Goal: Navigation & Orientation: Find specific page/section

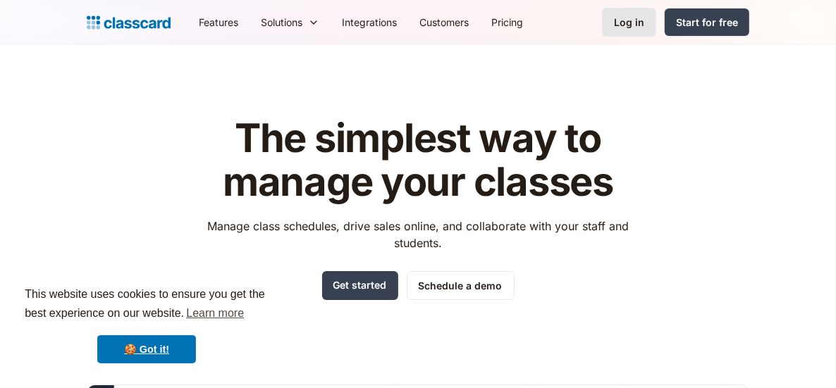
click at [630, 27] on div "Log in" at bounding box center [629, 22] width 30 height 15
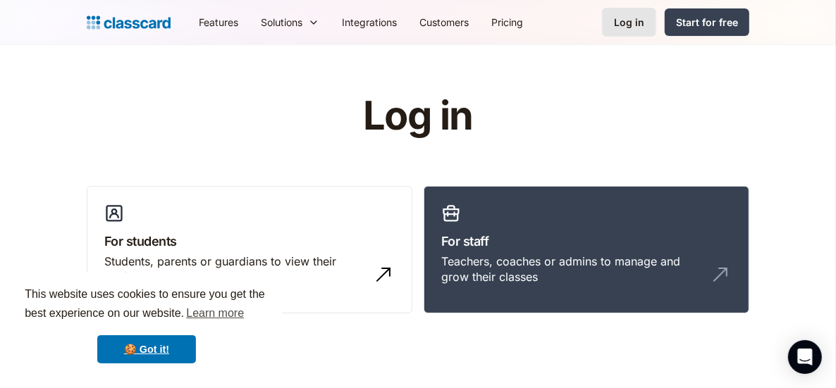
click at [629, 27] on div "Log in" at bounding box center [629, 22] width 30 height 15
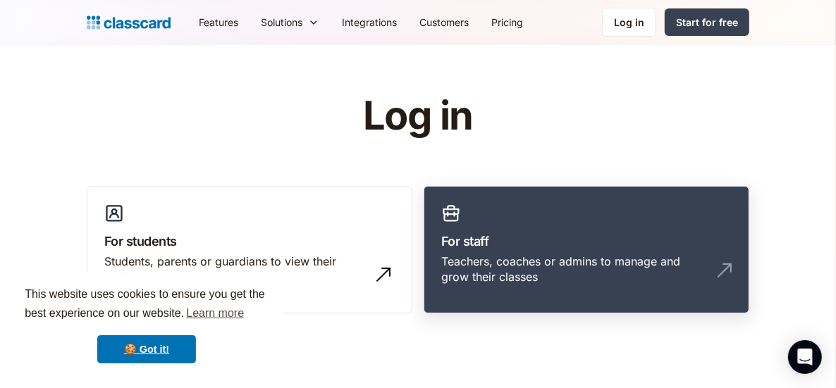
click at [546, 240] on h3 "For staff" at bounding box center [586, 241] width 290 height 19
